Goal: Check status: Check status

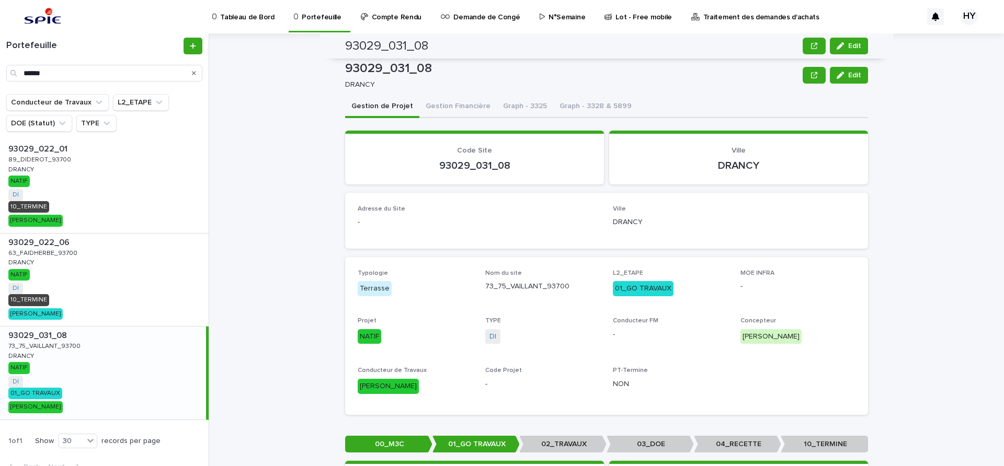
click at [703, 11] on p "Traitement des demandes d'achats" at bounding box center [761, 11] width 116 height 22
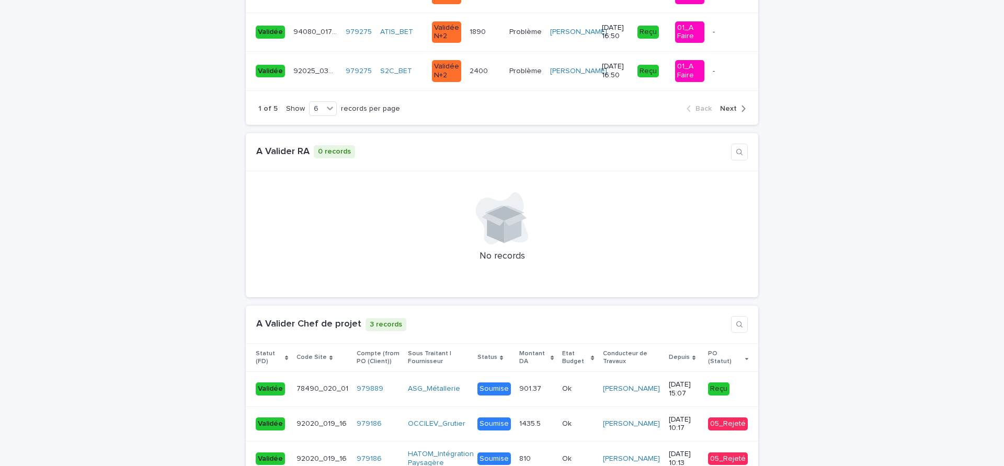
scroll to position [1111, 0]
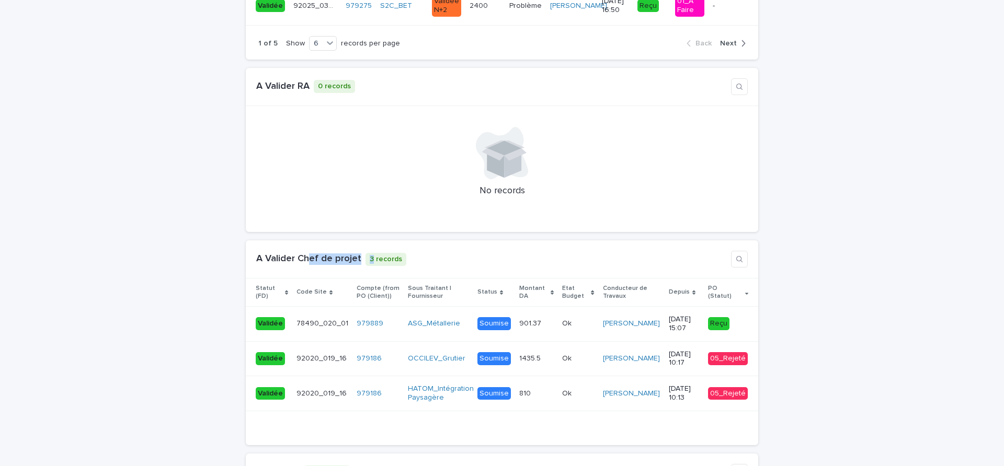
drag, startPoint x: 304, startPoint y: 221, endPoint x: 362, endPoint y: 226, distance: 58.8
click at [362, 253] on div "A Valider Chef de projet 3 records" at bounding box center [331, 259] width 150 height 13
click at [572, 354] on p at bounding box center [578, 358] width 32 height 9
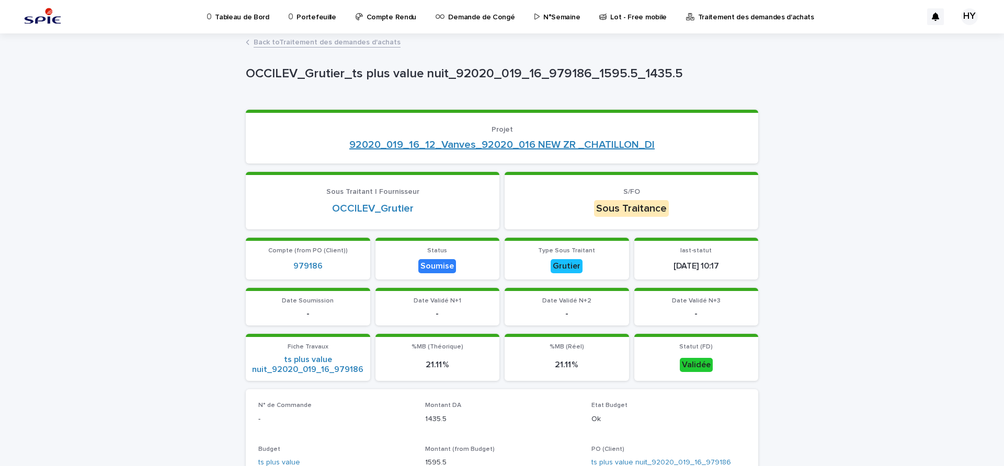
click at [458, 144] on link "92020_019_16_12_Vanves_92020_016 NEW ZR _CHATILLON_DI" at bounding box center [501, 145] width 305 height 13
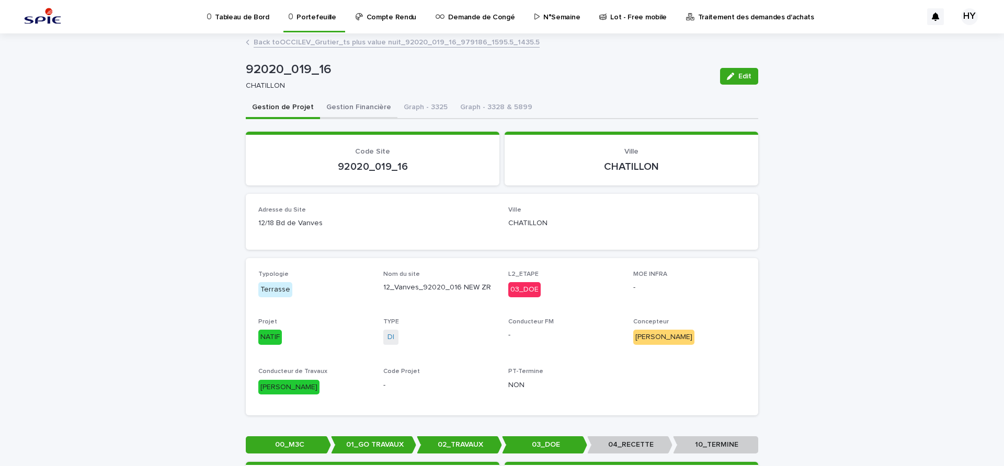
click at [349, 105] on button "Gestion Financière" at bounding box center [358, 108] width 77 height 22
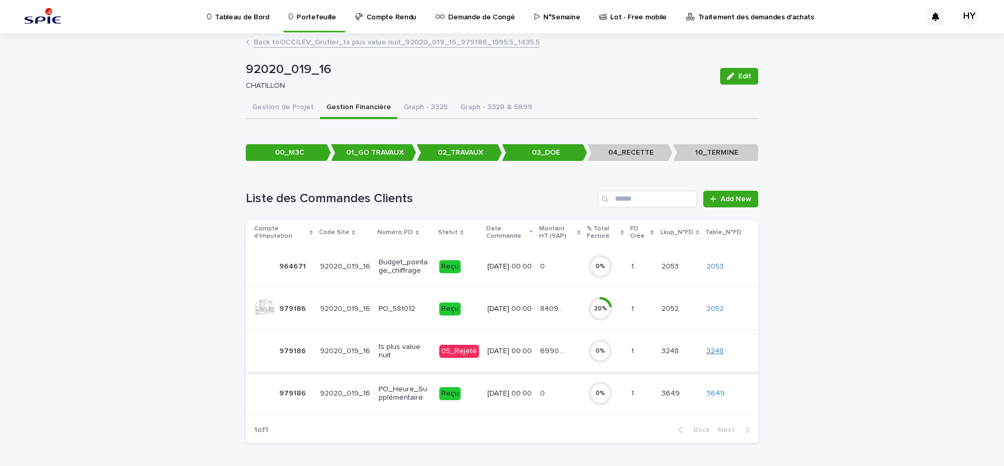
click at [716, 354] on link "3248" at bounding box center [714, 351] width 17 height 9
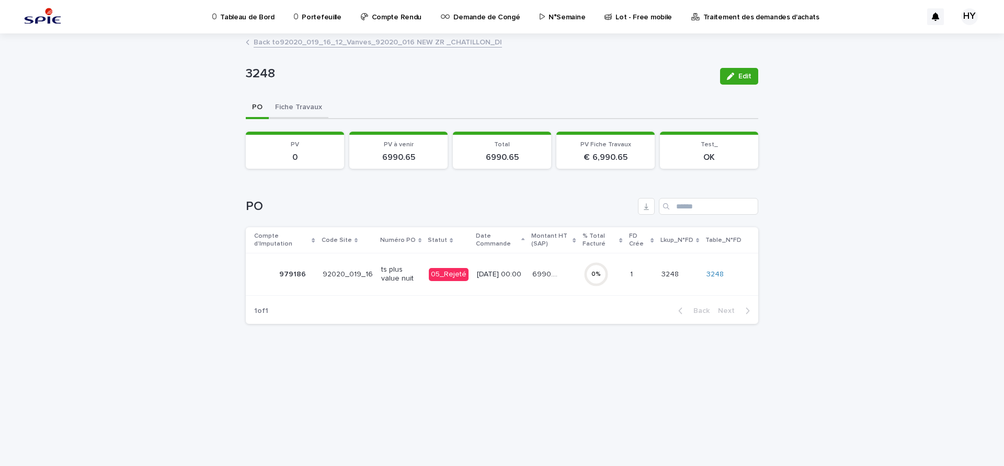
click at [292, 104] on button "Fiche Travaux" at bounding box center [299, 108] width 60 height 22
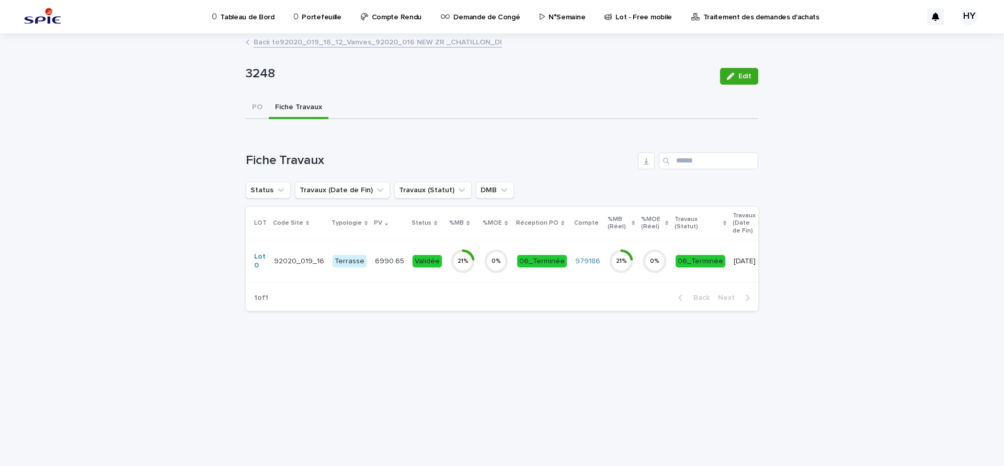
click at [425, 267] on div "Validée" at bounding box center [426, 261] width 29 height 13
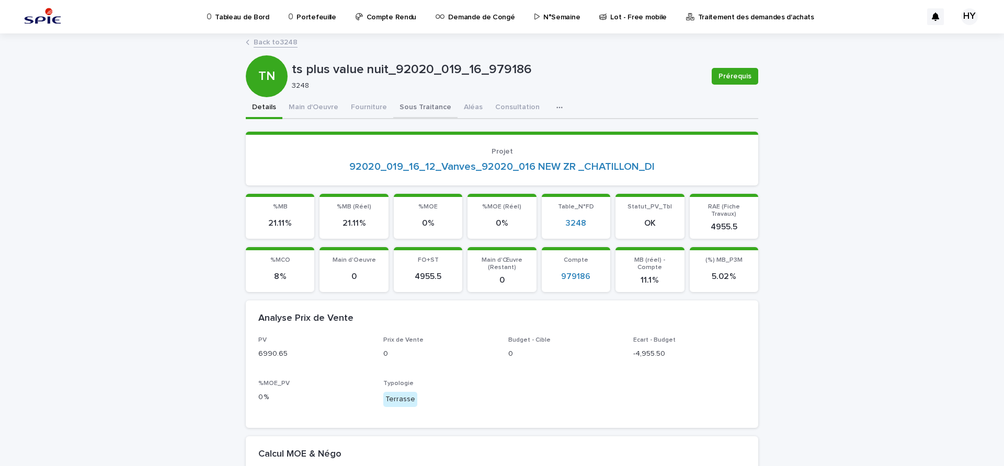
click at [419, 109] on button "Sous Traitance" at bounding box center [425, 108] width 64 height 22
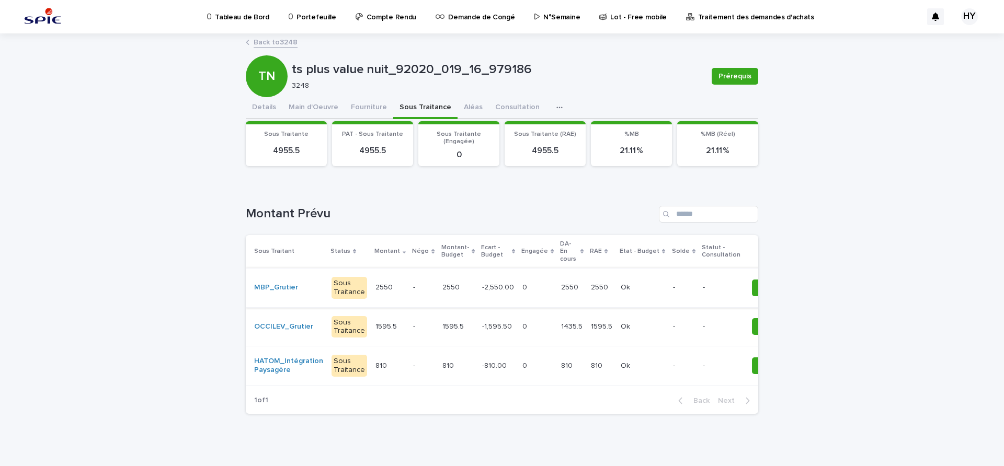
scroll to position [18, 0]
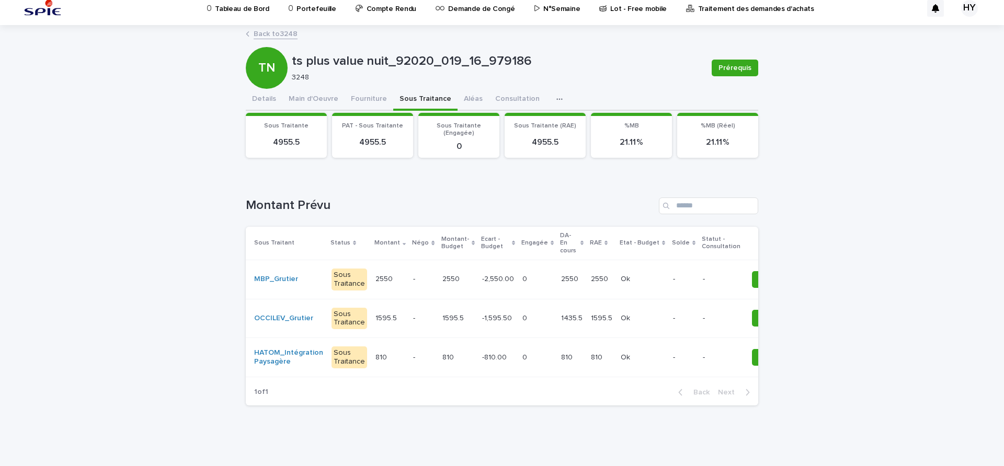
click at [489, 273] on p "-2,550.00" at bounding box center [499, 278] width 34 height 11
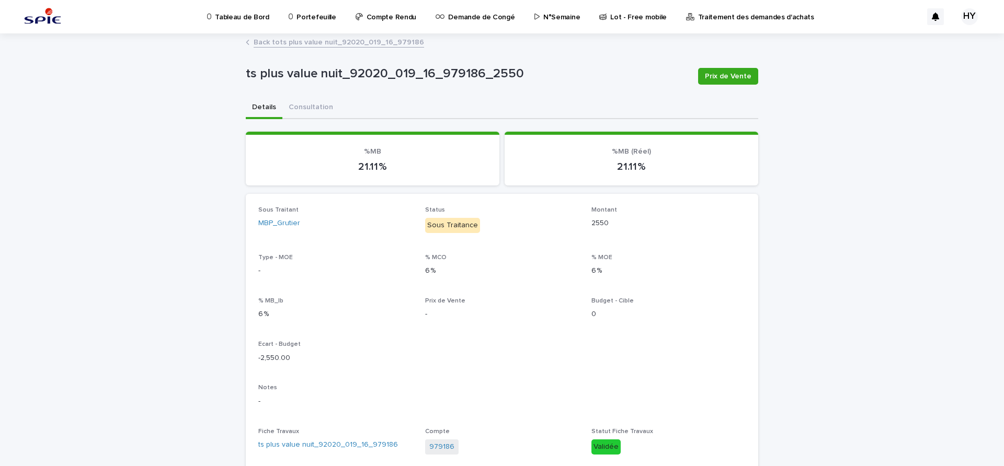
click at [340, 39] on link "Back to ts plus value nuit_92020_019_16_979186" at bounding box center [339, 42] width 170 height 12
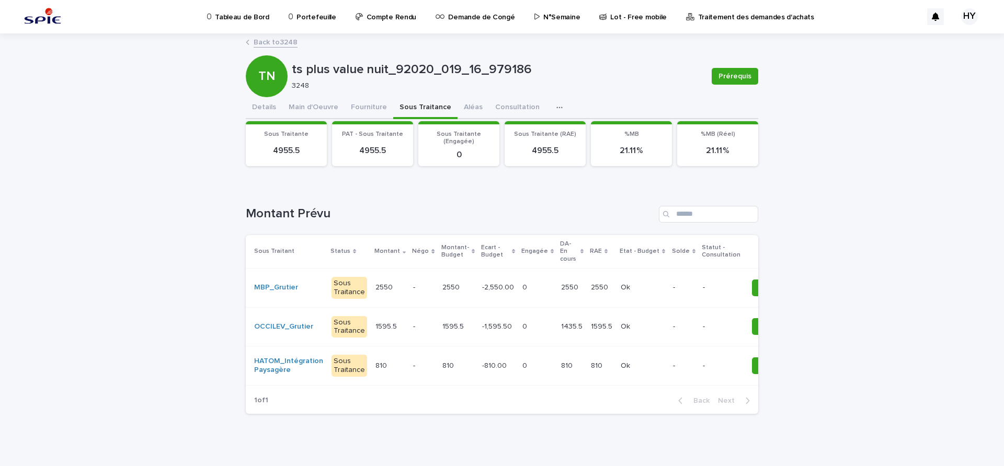
click at [267, 41] on link "Back to 3248" at bounding box center [276, 42] width 44 height 12
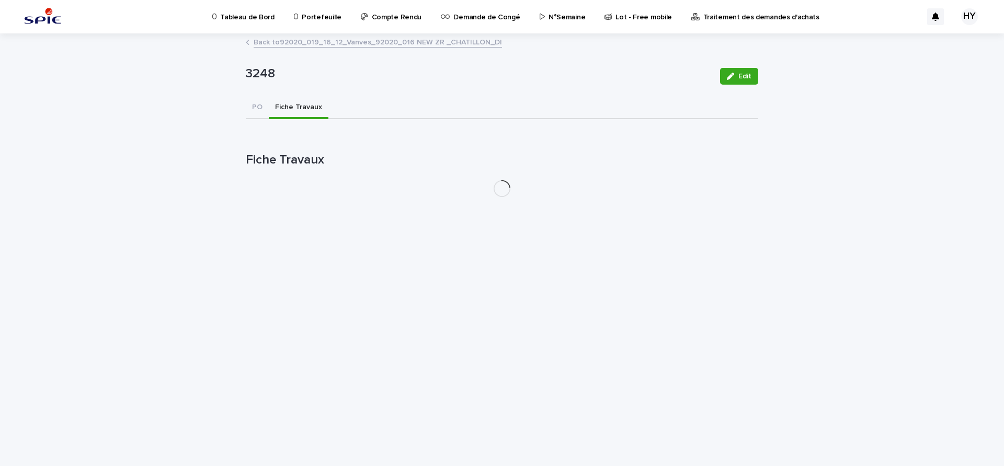
click at [316, 47] on link "Back to 92020_019_16_12_Vanves_92020_016 NEW ZR _CHATILLON_DI" at bounding box center [378, 42] width 248 height 12
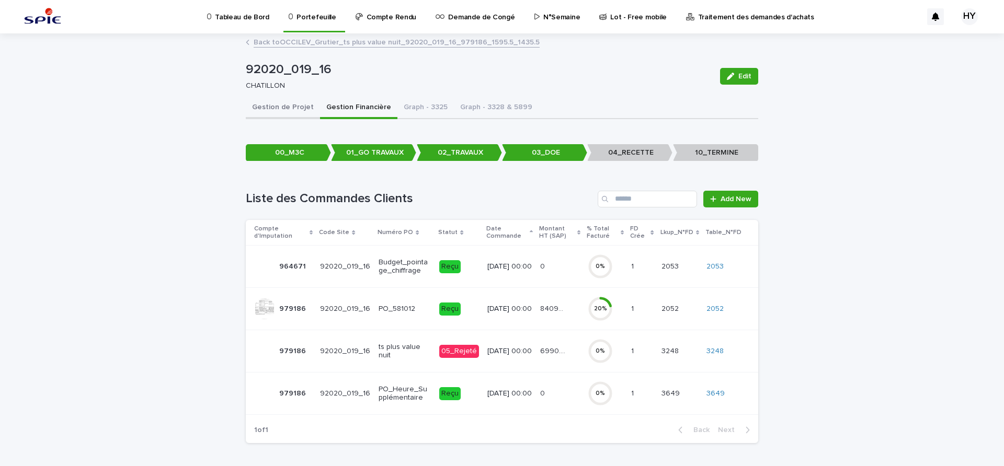
click at [262, 117] on button "Gestion de Projet" at bounding box center [283, 108] width 74 height 22
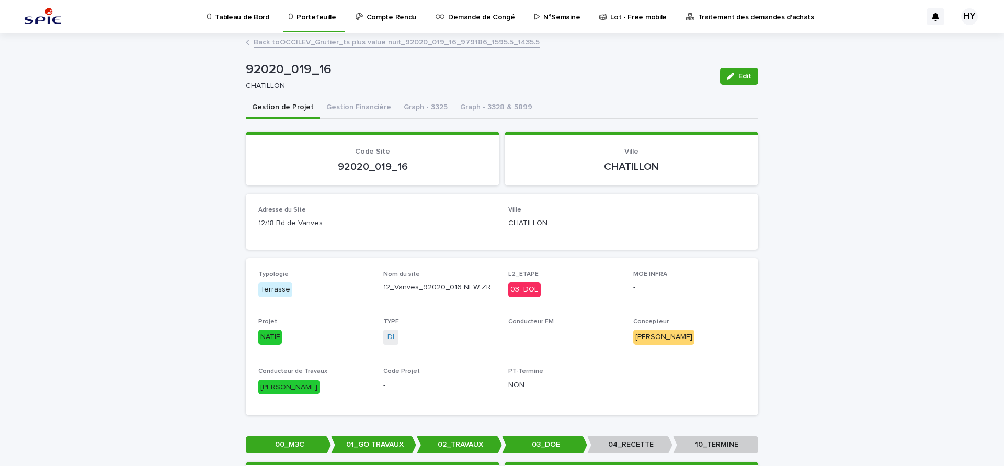
click at [725, 20] on p "Traitement des demandes d'achats" at bounding box center [756, 11] width 116 height 22
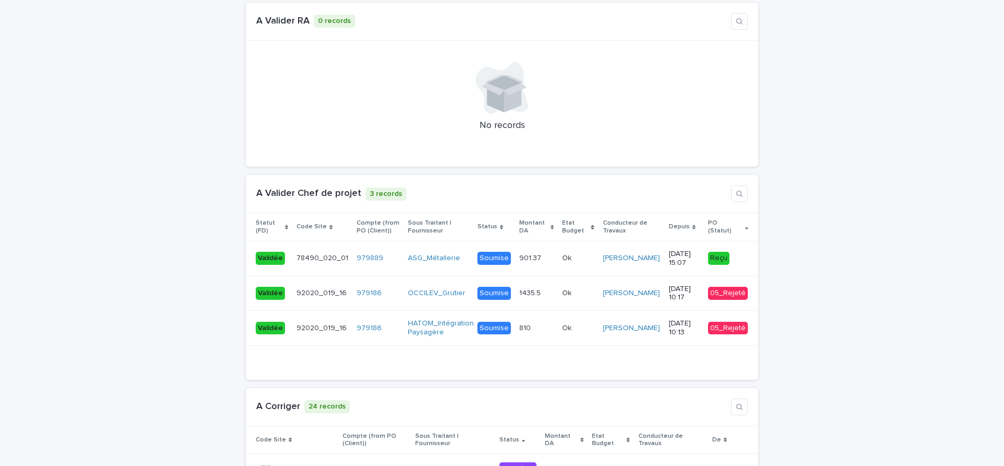
scroll to position [1242, 0]
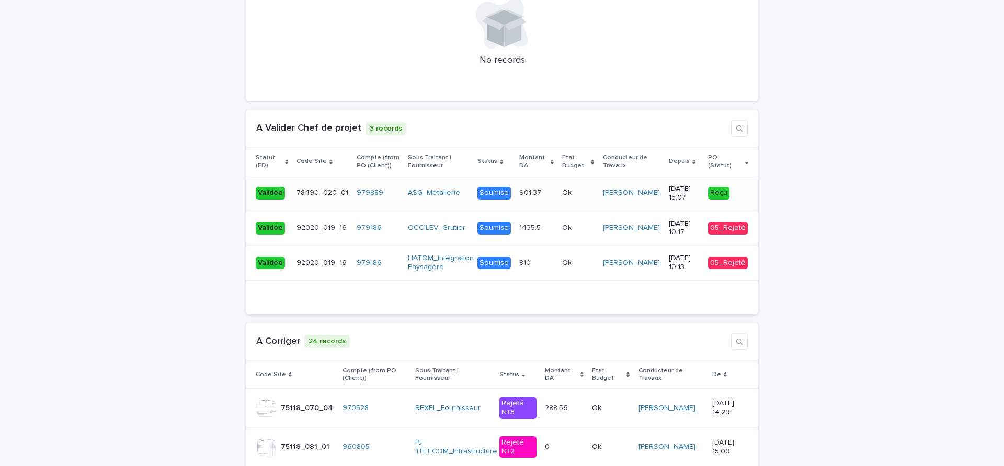
click at [562, 187] on p "Ok" at bounding box center [568, 192] width 12 height 11
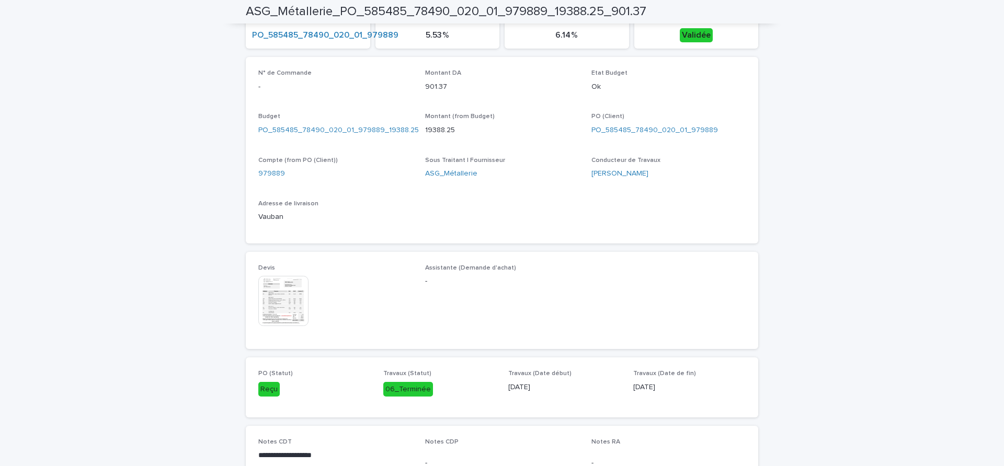
scroll to position [457, 0]
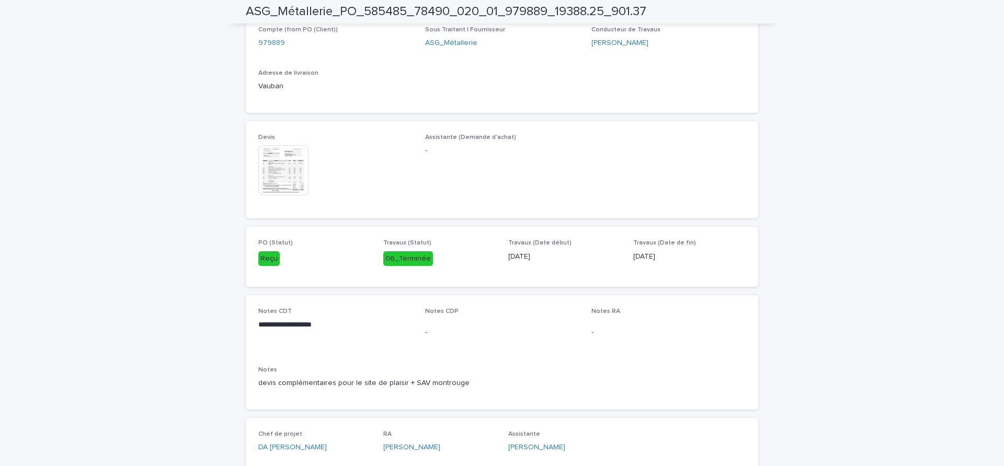
click at [288, 178] on img at bounding box center [283, 170] width 50 height 50
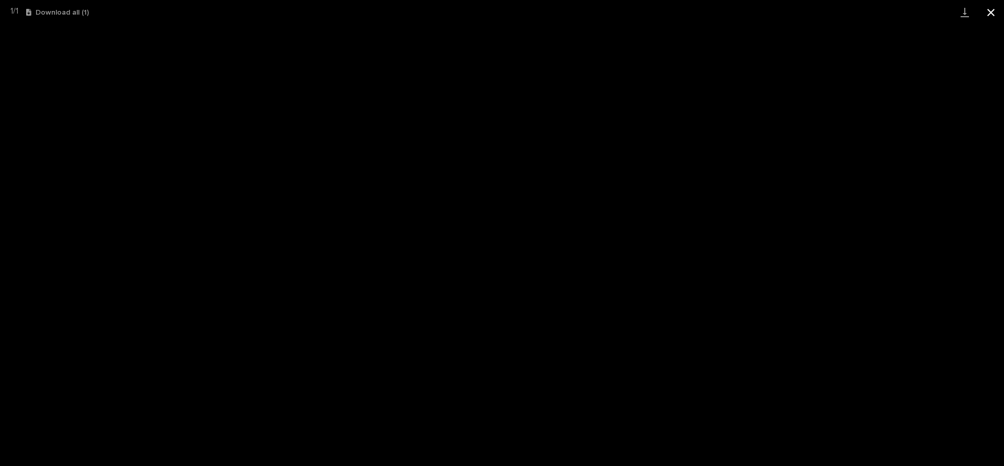
click at [994, 9] on button "Close gallery" at bounding box center [991, 12] width 26 height 25
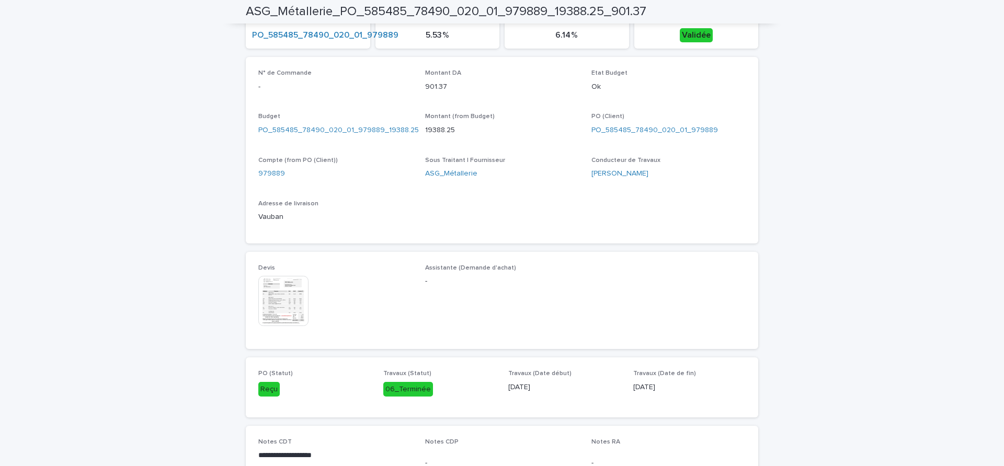
scroll to position [196, 0]
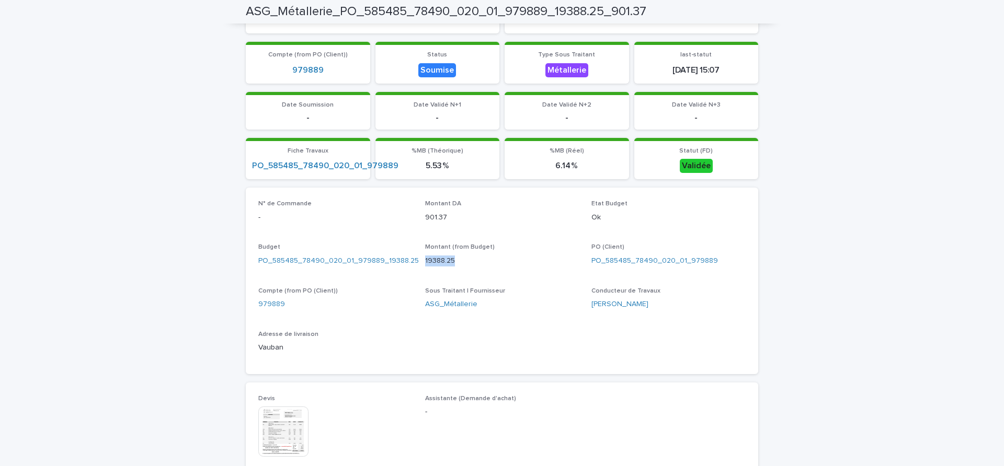
drag, startPoint x: 452, startPoint y: 261, endPoint x: 417, endPoint y: 260, distance: 35.0
click at [417, 260] on div "N° de Commande - Montant DA 901.37 Etat Budget Ok Budget PO_585485_78490_020_01…" at bounding box center [501, 281] width 487 height 162
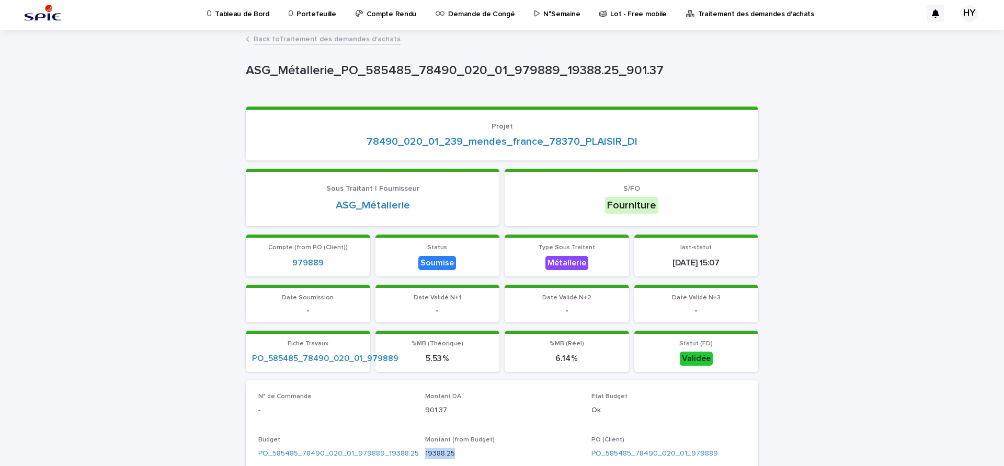
scroll to position [134, 0]
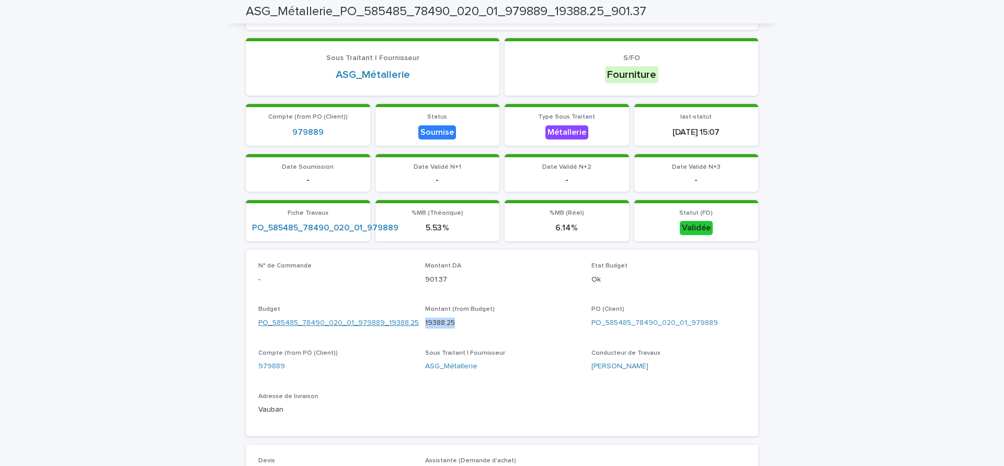
click at [383, 321] on link "PO_585485_78490_020_01_979889_19388.25" at bounding box center [338, 323] width 160 height 11
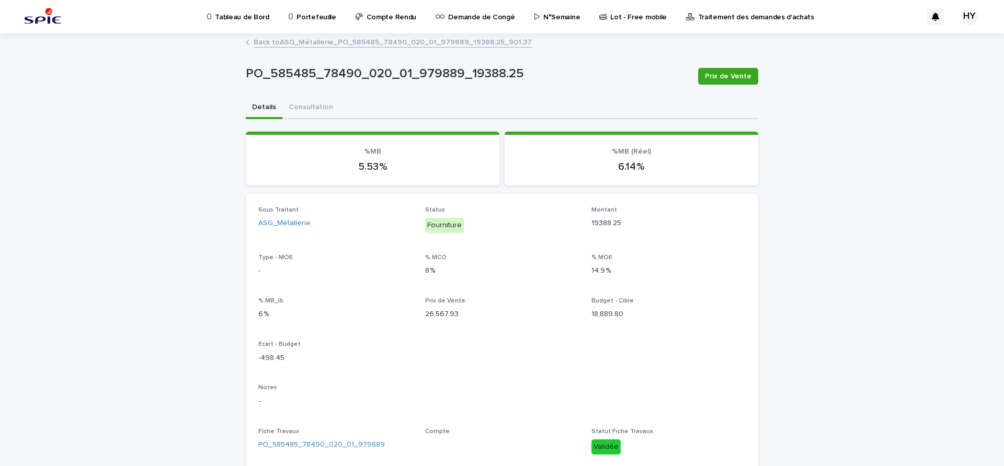
click at [391, 44] on link "Back to ASG_Métallerie_PO_585485_78490_020_01_979889_19388.25_901.37" at bounding box center [393, 42] width 278 height 12
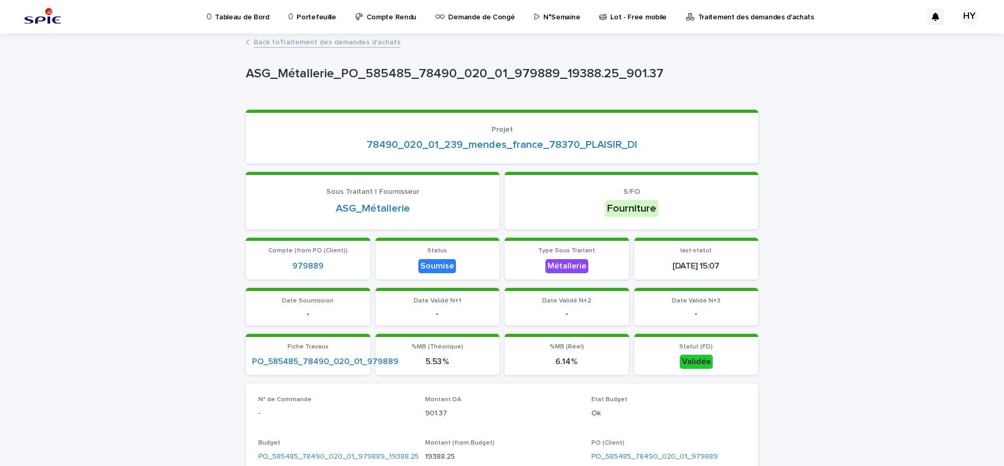
scroll to position [131, 0]
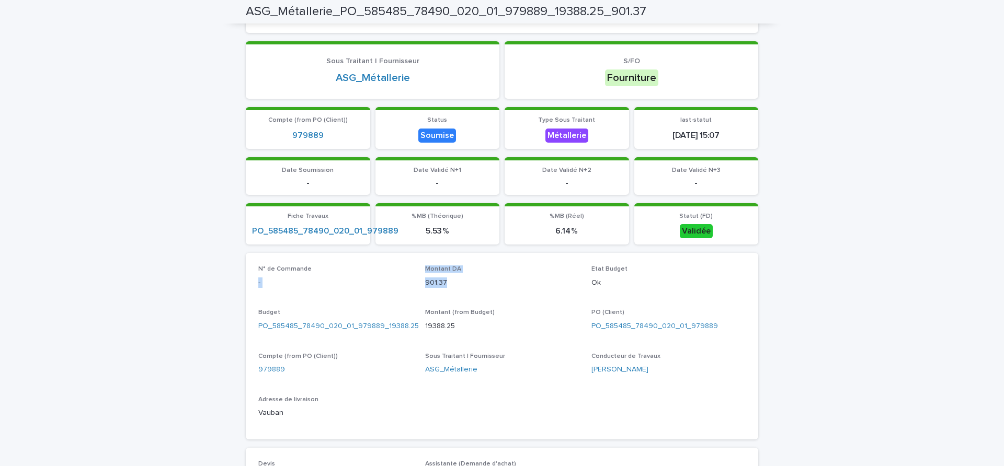
drag, startPoint x: 451, startPoint y: 282, endPoint x: 397, endPoint y: 274, distance: 54.4
click at [397, 274] on div "N° de Commande - Montant DA 901.37 Etat Budget Ok Budget PO_585485_78490_020_01…" at bounding box center [501, 347] width 487 height 162
click at [458, 290] on div "Montant DA 901.37" at bounding box center [502, 281] width 154 height 31
drag, startPoint x: 445, startPoint y: 283, endPoint x: 419, endPoint y: 283, distance: 26.1
click at [419, 283] on div "N° de Commande - Montant DA 901.37 Etat Budget Ok Budget PO_585485_78490_020_01…" at bounding box center [501, 347] width 487 height 162
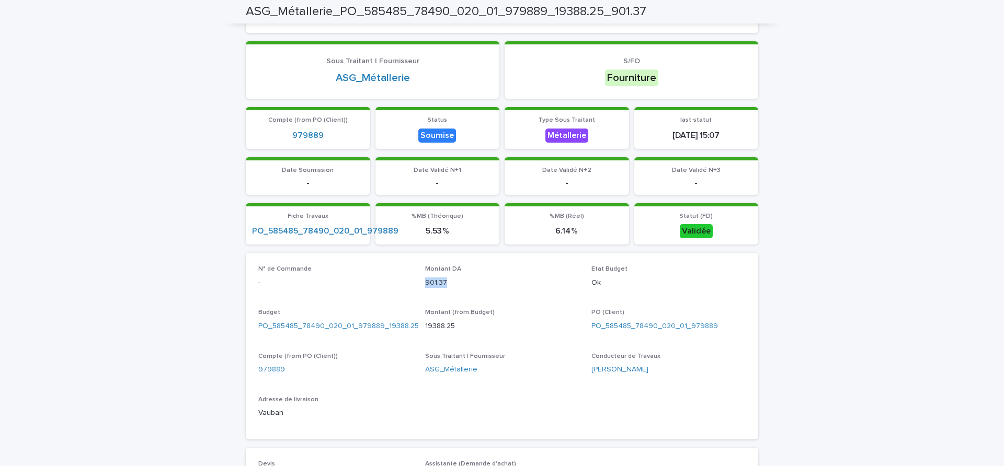
click at [492, 291] on div "Montant DA 901.37" at bounding box center [502, 281] width 154 height 31
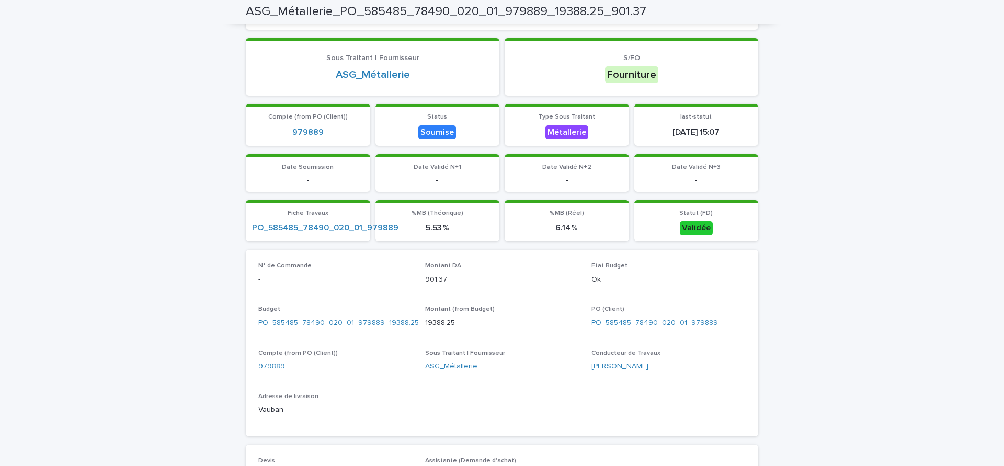
scroll to position [0, 0]
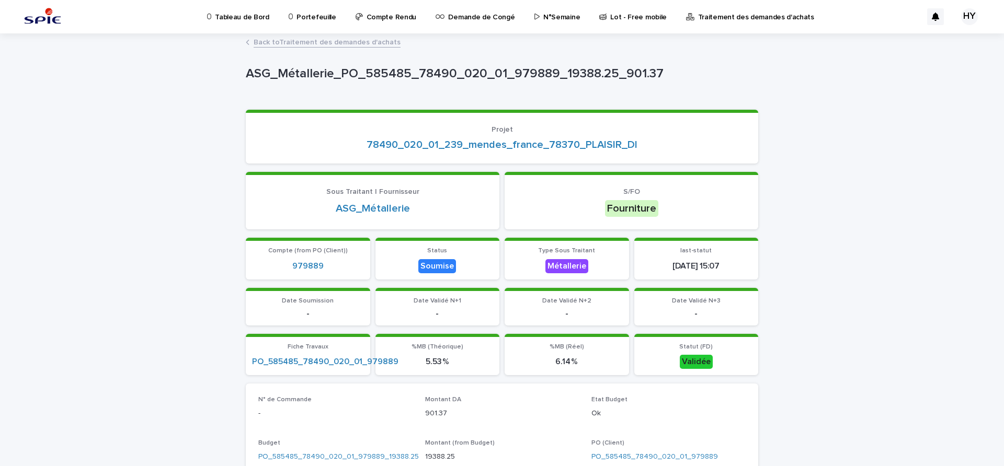
click at [337, 45] on link "Back to Traitement des demandes d'achats" at bounding box center [327, 42] width 147 height 12
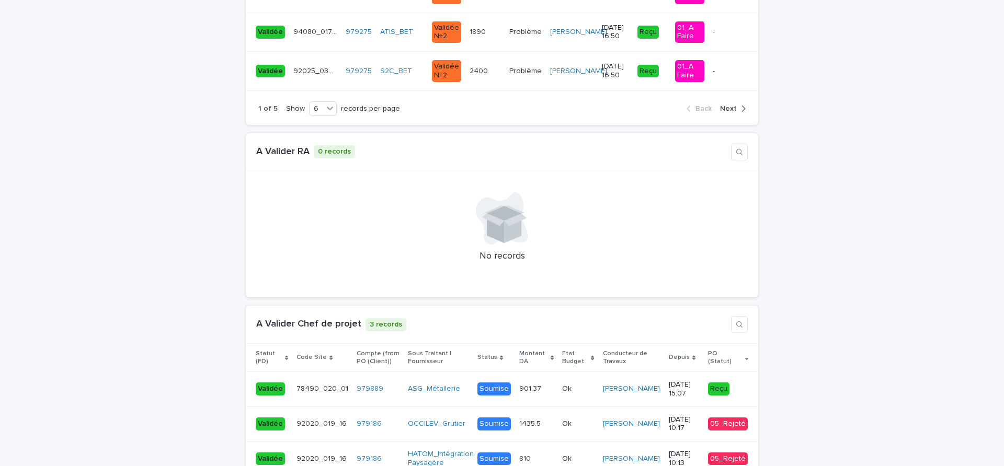
scroll to position [1176, 0]
